Goal: Information Seeking & Learning: Learn about a topic

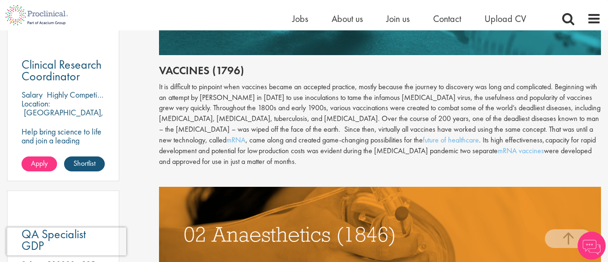
click at [272, 98] on div "It is difficult to pinpoint when vaccines became an accepted practice, mostly b…" at bounding box center [380, 125] width 442 height 86
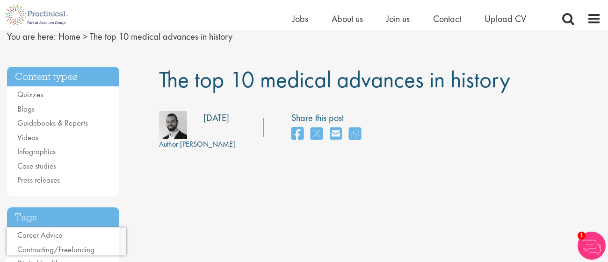
scroll to position [43, 0]
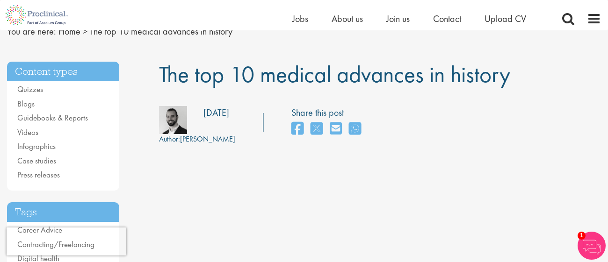
click at [180, 138] on span "Author:" at bounding box center [169, 139] width 21 height 10
click at [173, 115] on div "Posting date: [DATE]" at bounding box center [190, 113] width 77 height 14
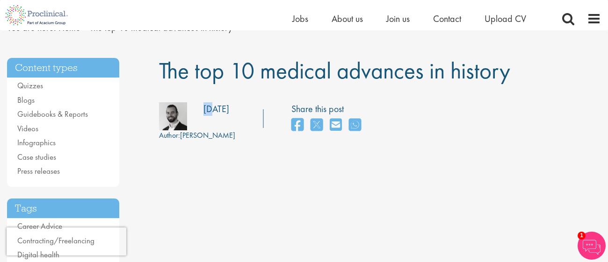
click at [173, 115] on img at bounding box center [173, 116] width 28 height 28
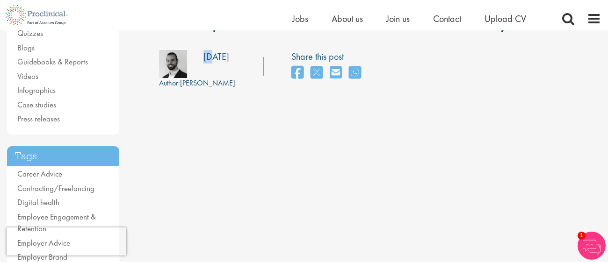
scroll to position [100, 0]
click at [44, 8] on img at bounding box center [36, 15] width 73 height 30
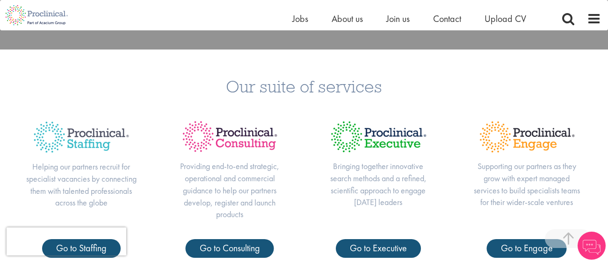
scroll to position [242, 0]
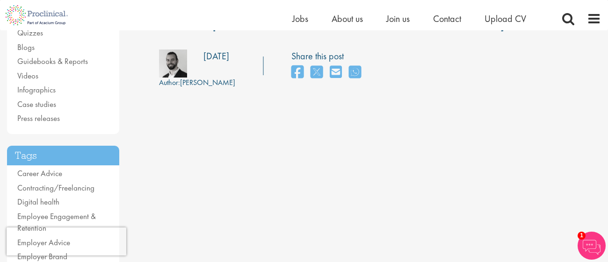
scroll to position [100, 0]
